Goal: Task Accomplishment & Management: Use online tool/utility

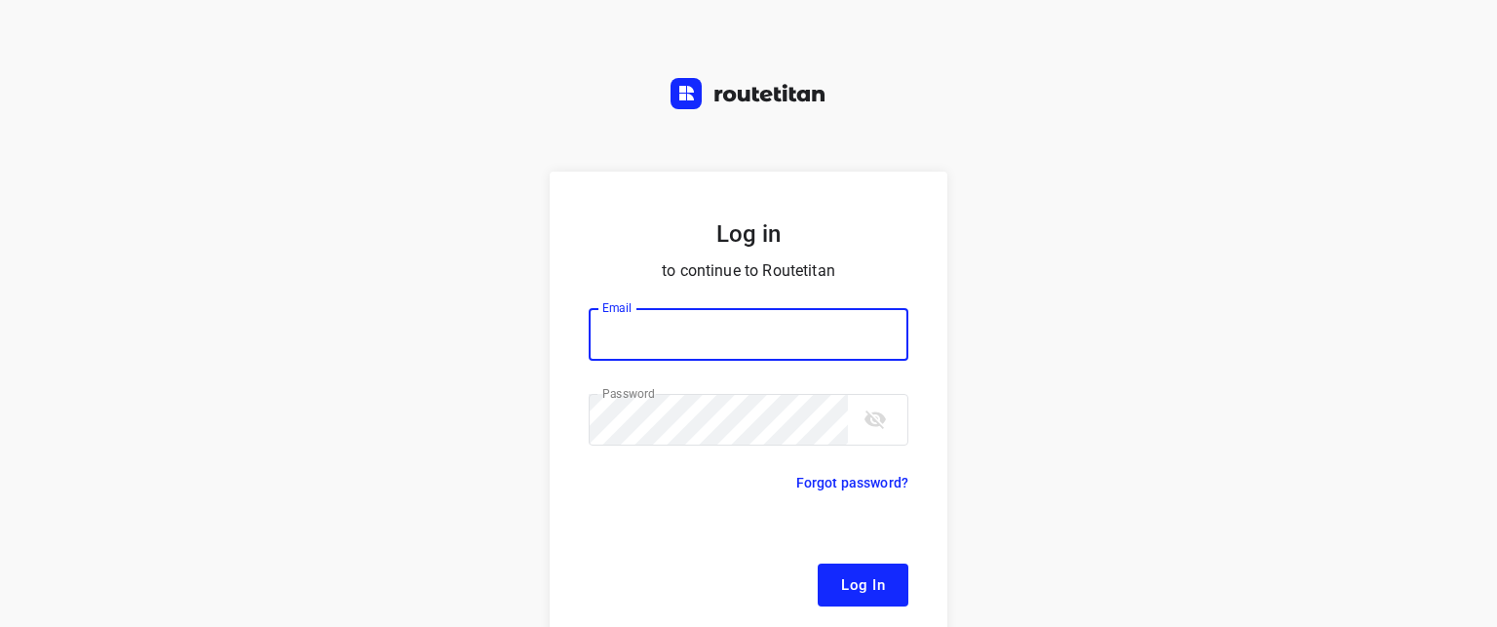
type input "[EMAIL_ADDRESS][DOMAIN_NAME]"
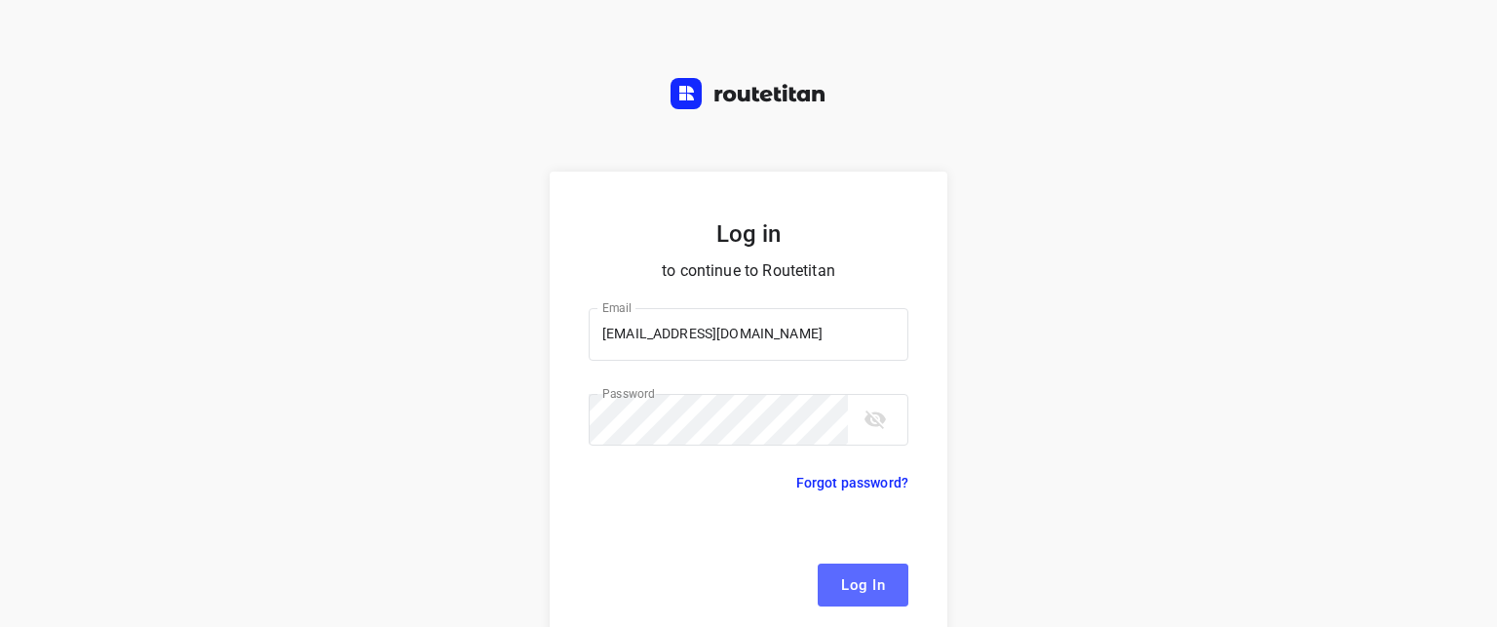
click at [849, 577] on span "Log In" at bounding box center [863, 584] width 44 height 25
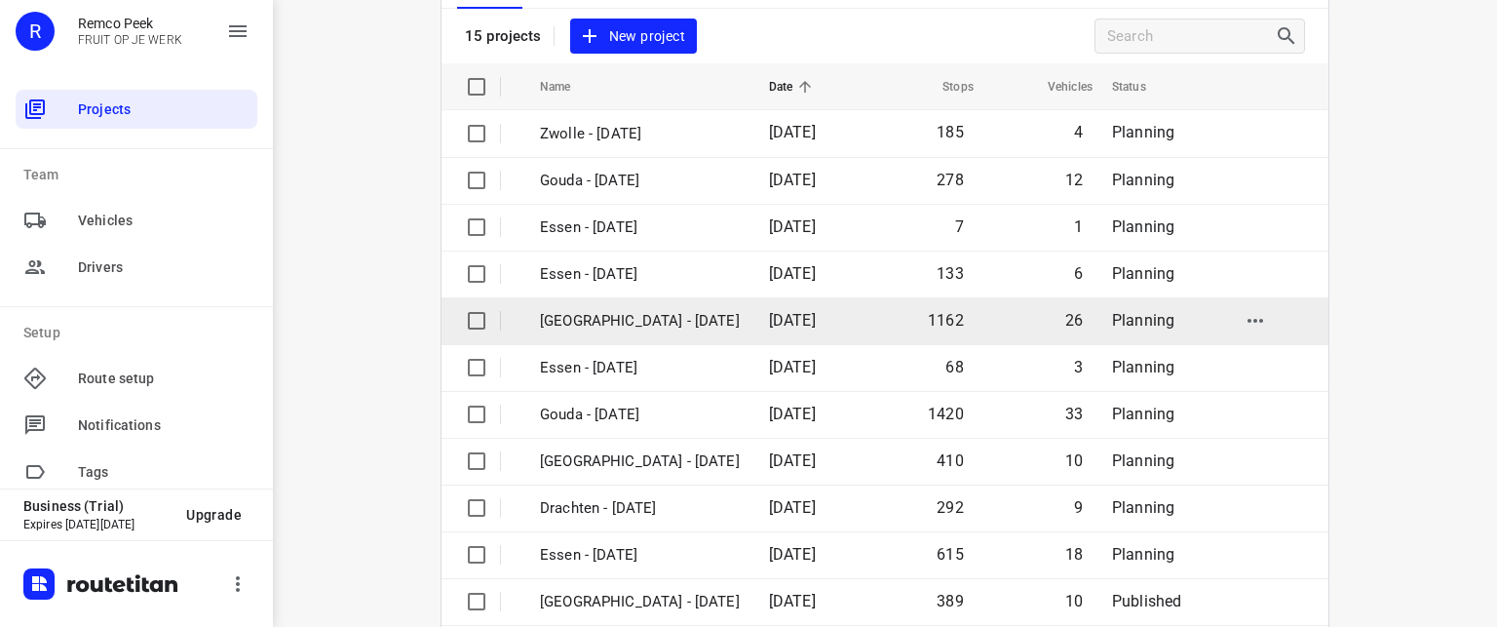
scroll to position [358, 0]
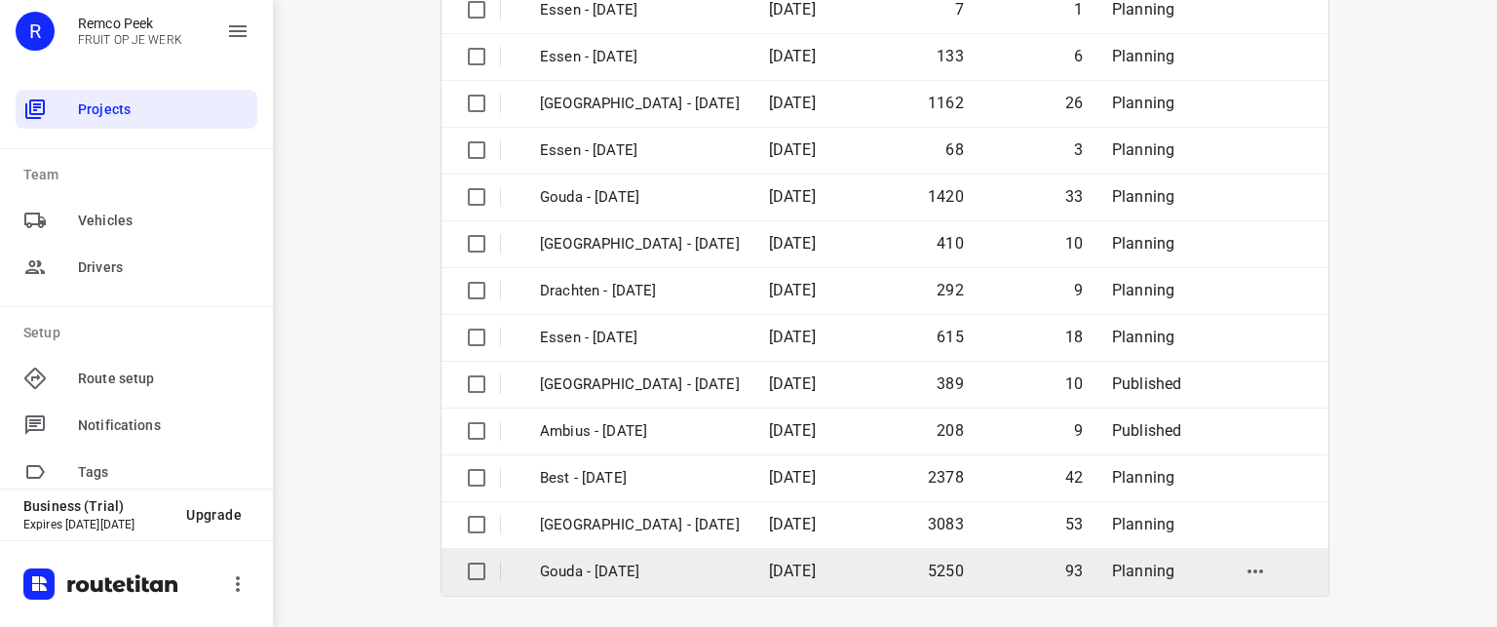
click at [781, 556] on td "[DATE]" at bounding box center [809, 571] width 112 height 47
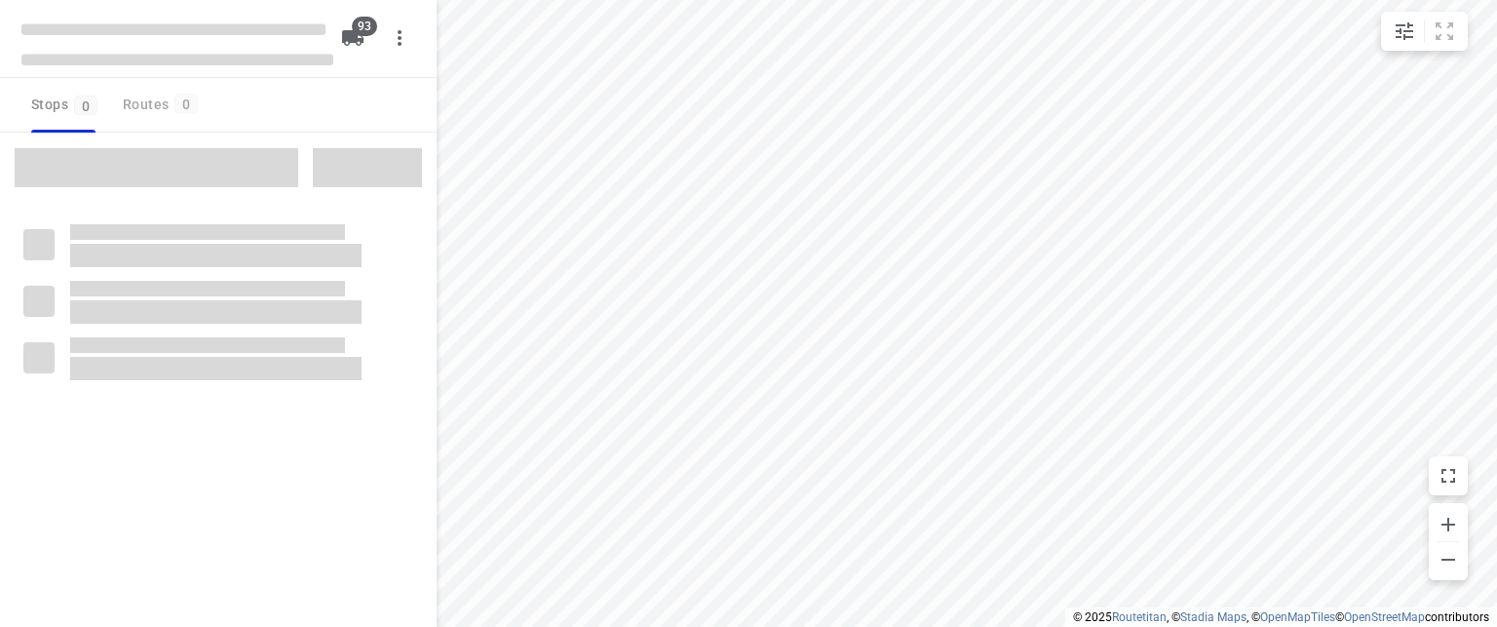
checkbox input "true"
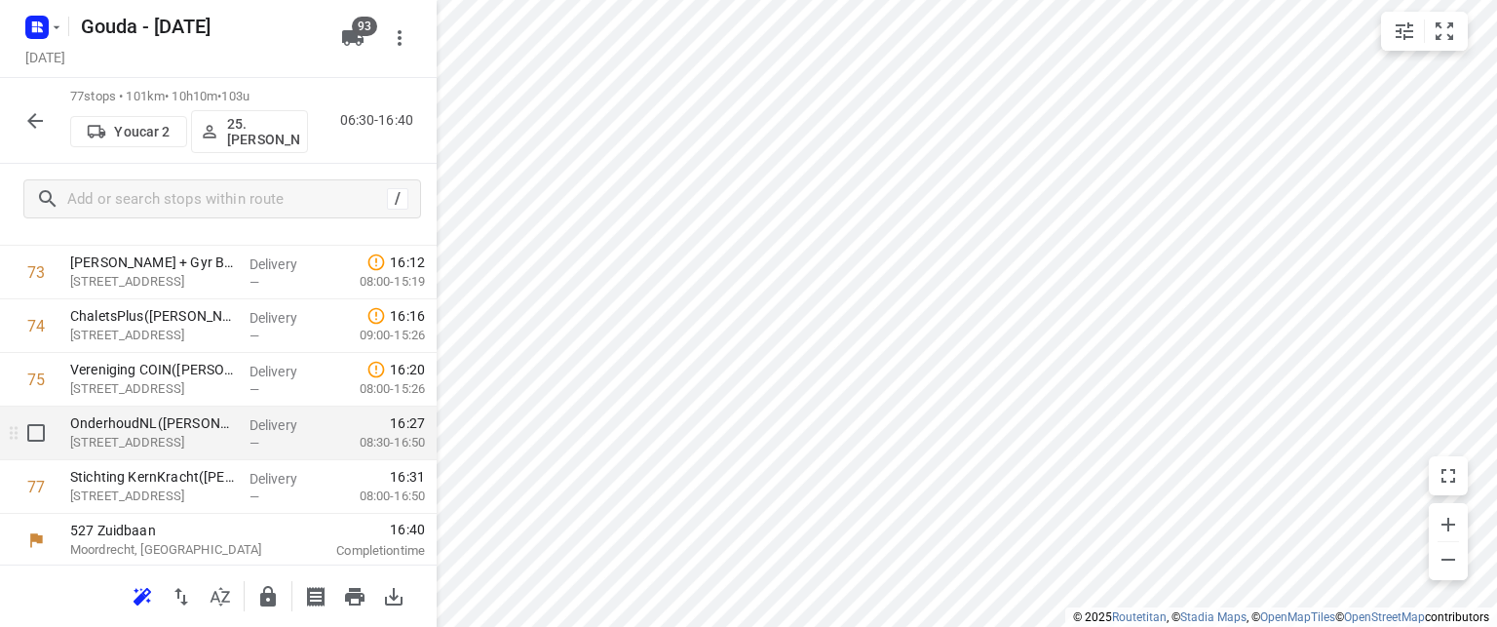
scroll to position [4003, 0]
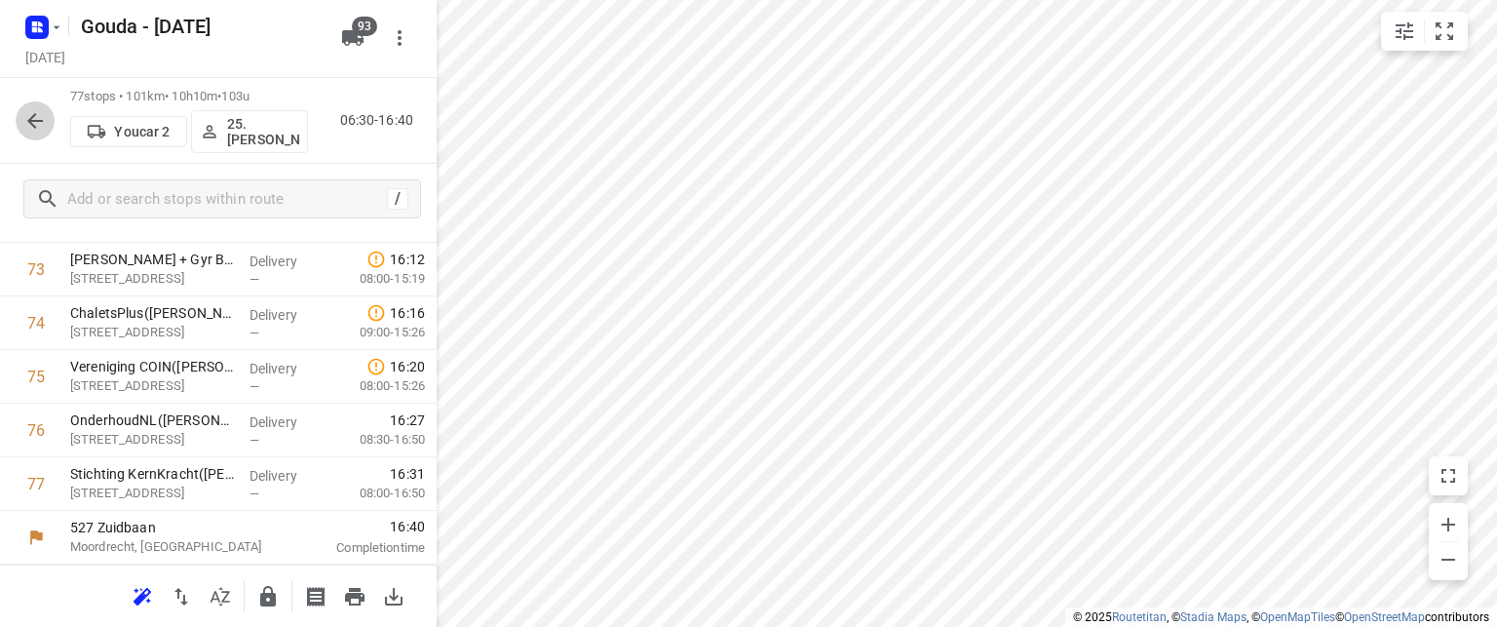
click at [46, 113] on icon "button" at bounding box center [34, 120] width 23 height 23
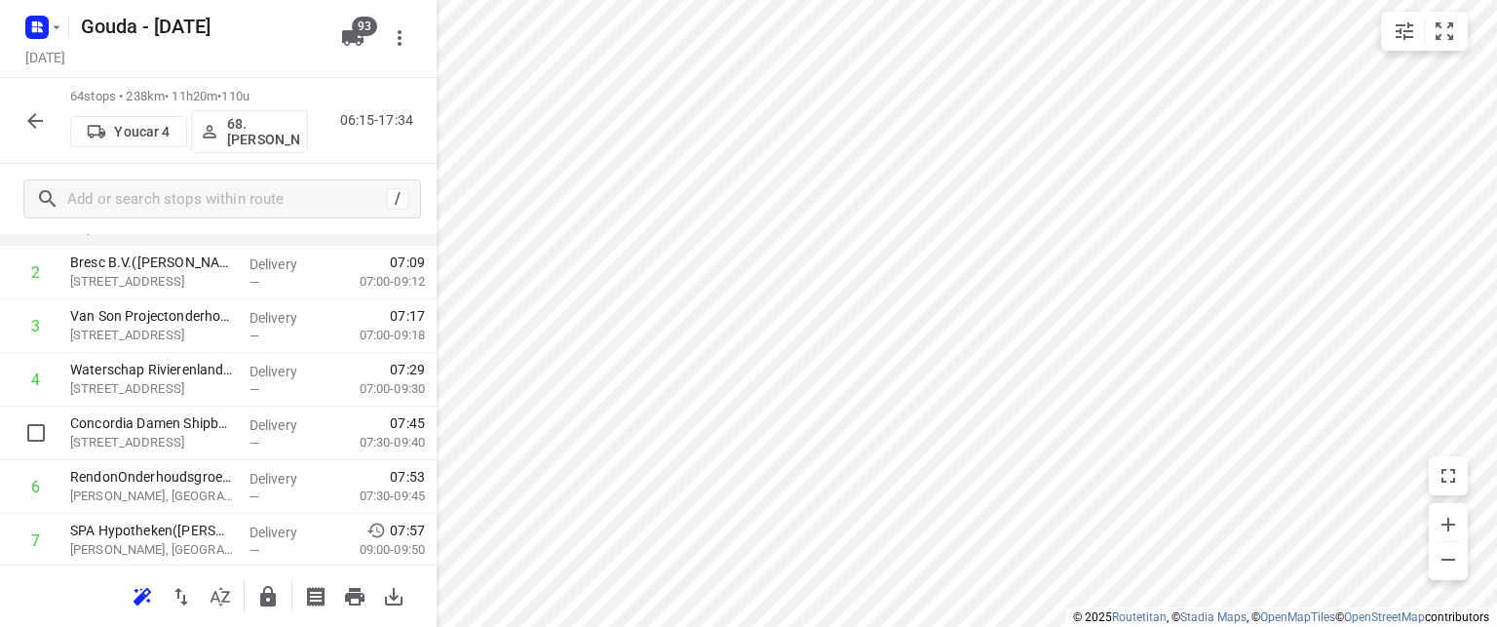
scroll to position [390, 0]
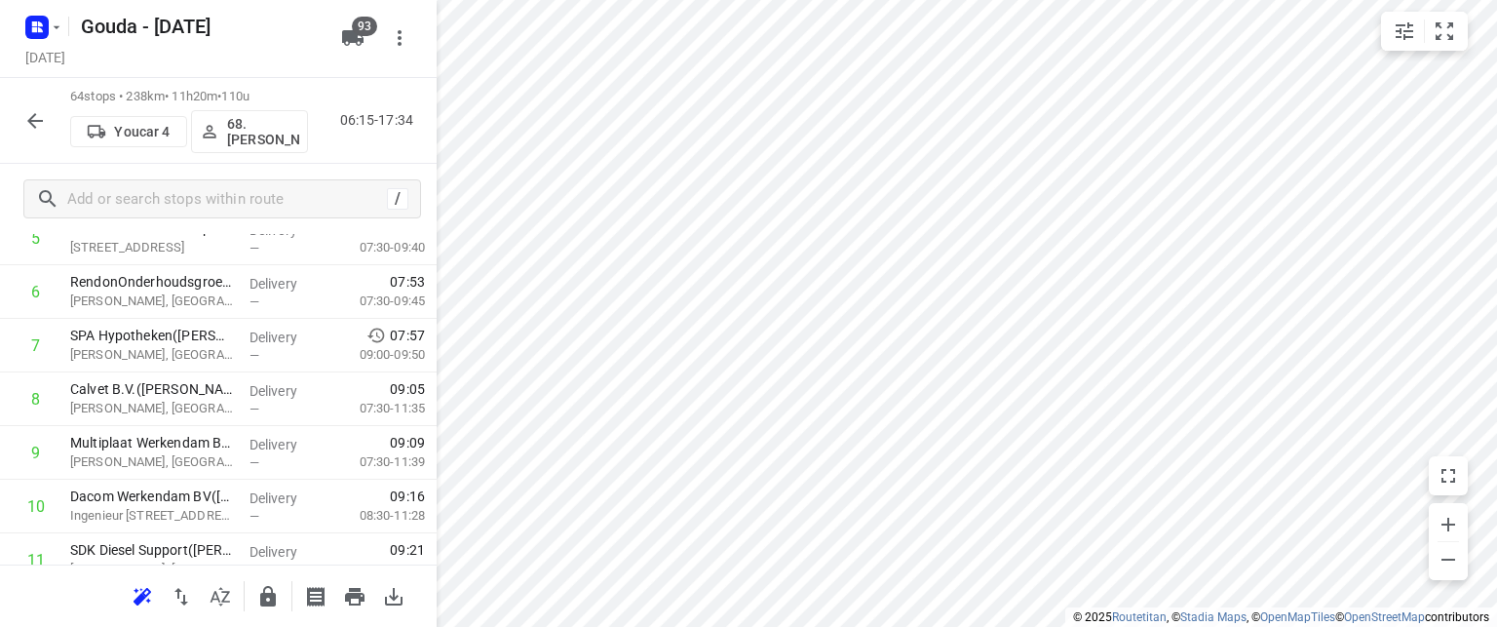
click at [28, 119] on icon "button" at bounding box center [34, 120] width 23 height 23
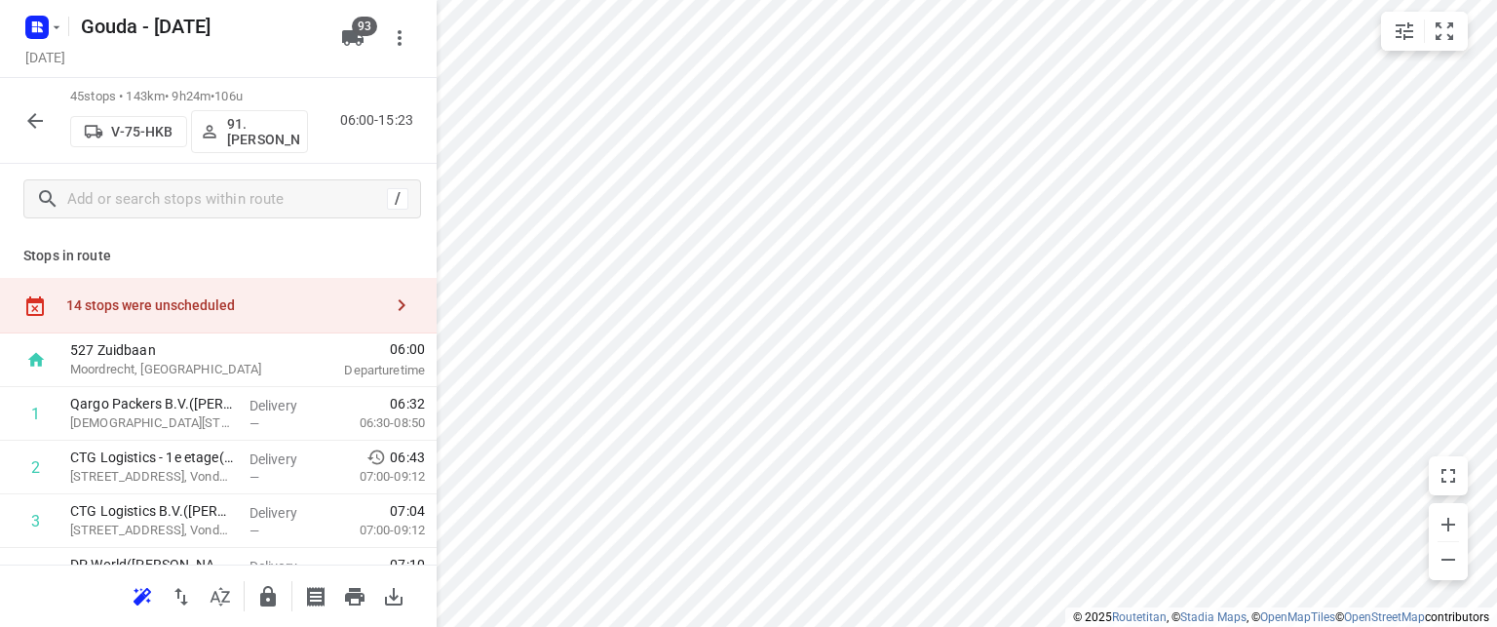
click at [33, 115] on icon "button" at bounding box center [35, 121] width 16 height 16
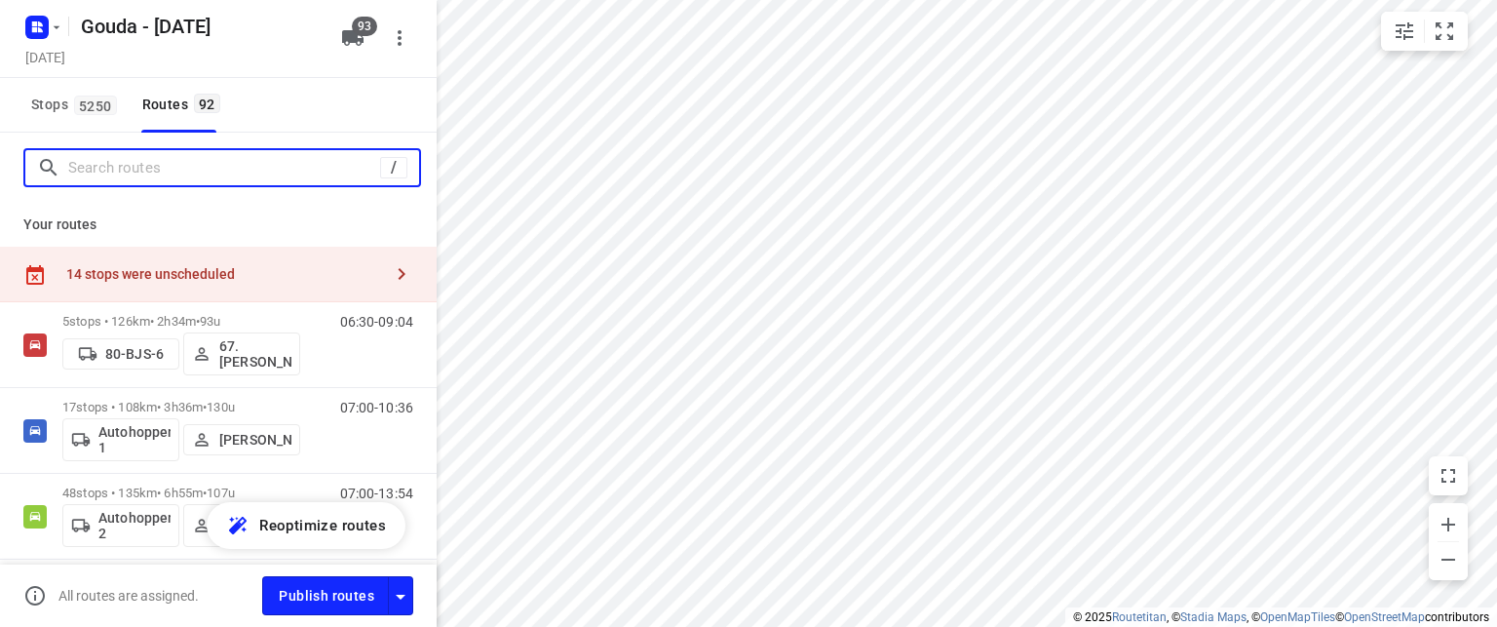
click at [125, 171] on input "Search routes" at bounding box center [224, 168] width 312 height 30
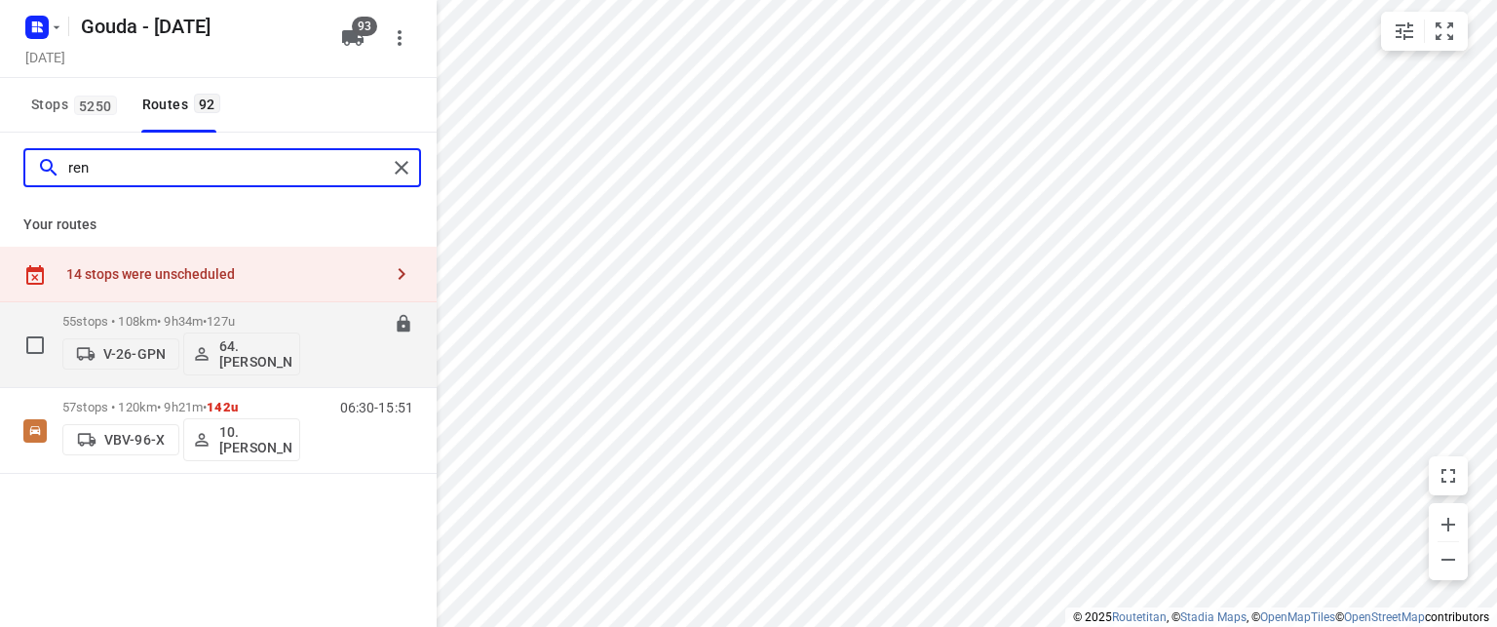
type input "ren"
click at [161, 315] on p "55 stops • 108km • 9h34m • 127u" at bounding box center [181, 321] width 238 height 15
